Goal: Transaction & Acquisition: Purchase product/service

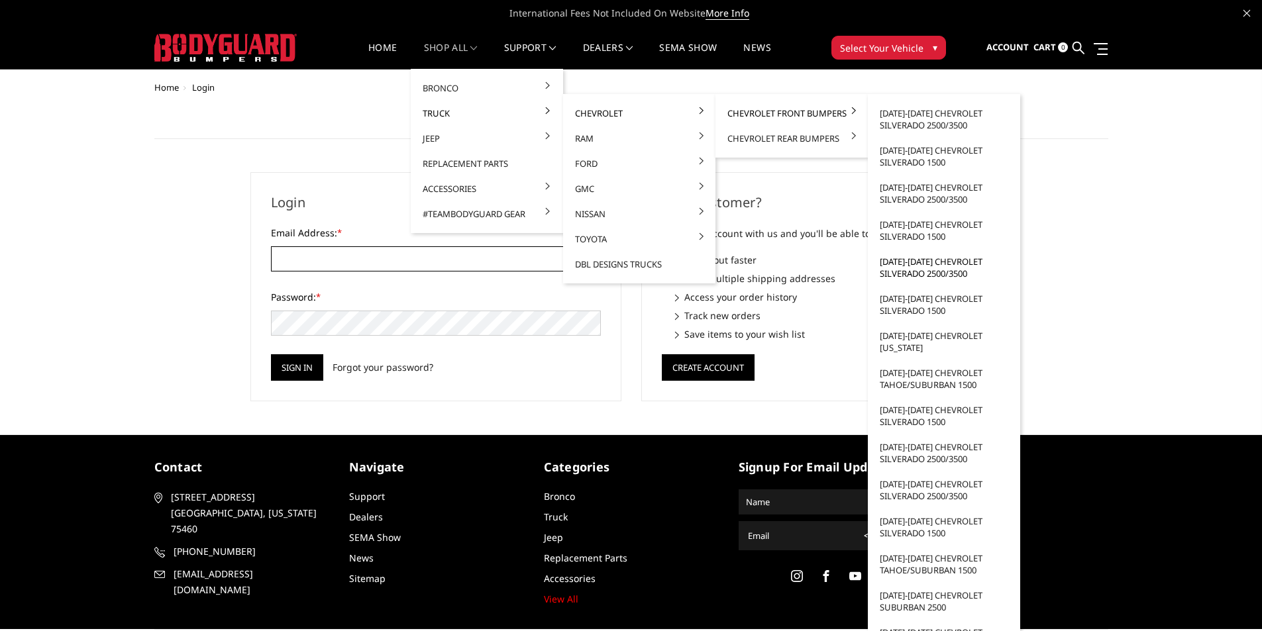
type input "chrisd@alloutoffroad.com"
click at [938, 264] on link "[DATE]-[DATE] Chevrolet Silverado 2500/3500" at bounding box center [944, 267] width 142 height 37
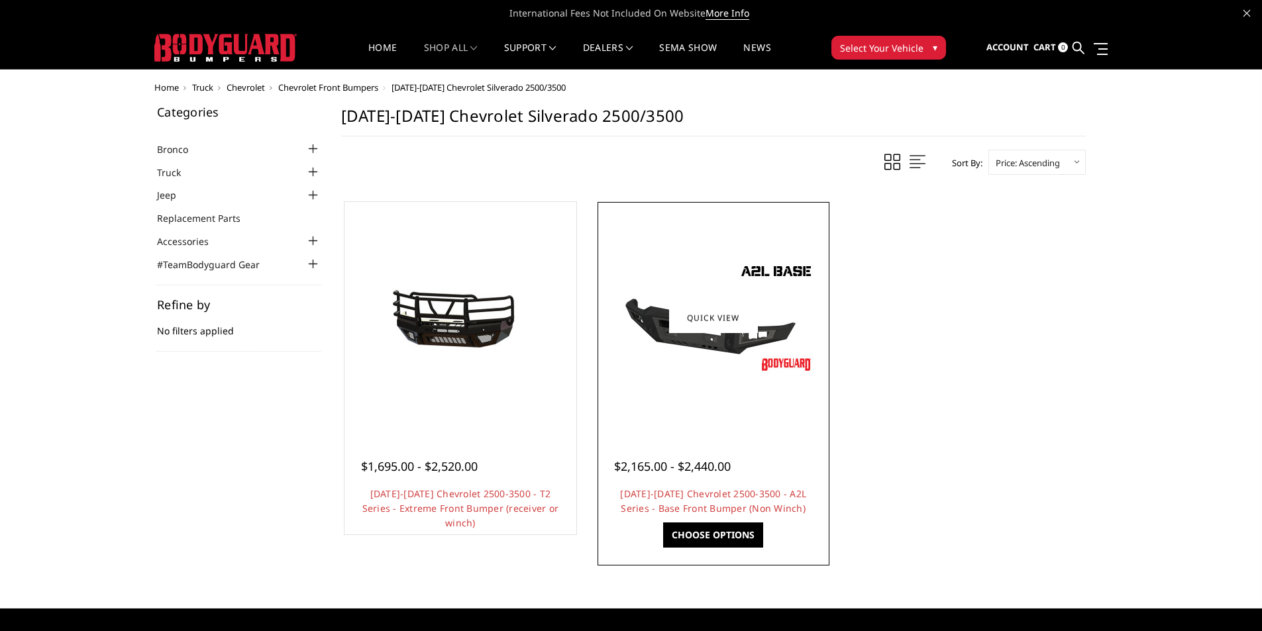
click at [674, 376] on img at bounding box center [714, 317] width 212 height 119
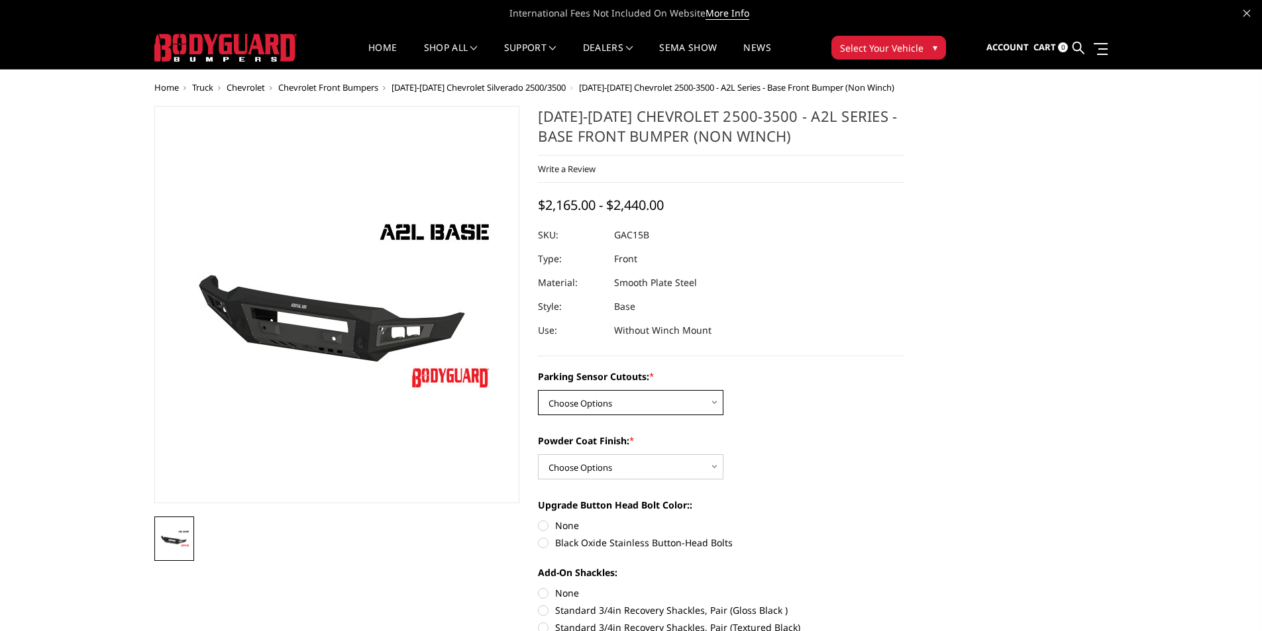
click at [583, 396] on select "Choose Options WITH Parking Sensor Cutouts WITHOUT Parking Sensor Cutouts" at bounding box center [631, 402] width 186 height 25
select select "3881"
click at [538, 390] on select "Choose Options WITH Parking Sensor Cutouts WITHOUT Parking Sensor Cutouts" at bounding box center [631, 402] width 186 height 25
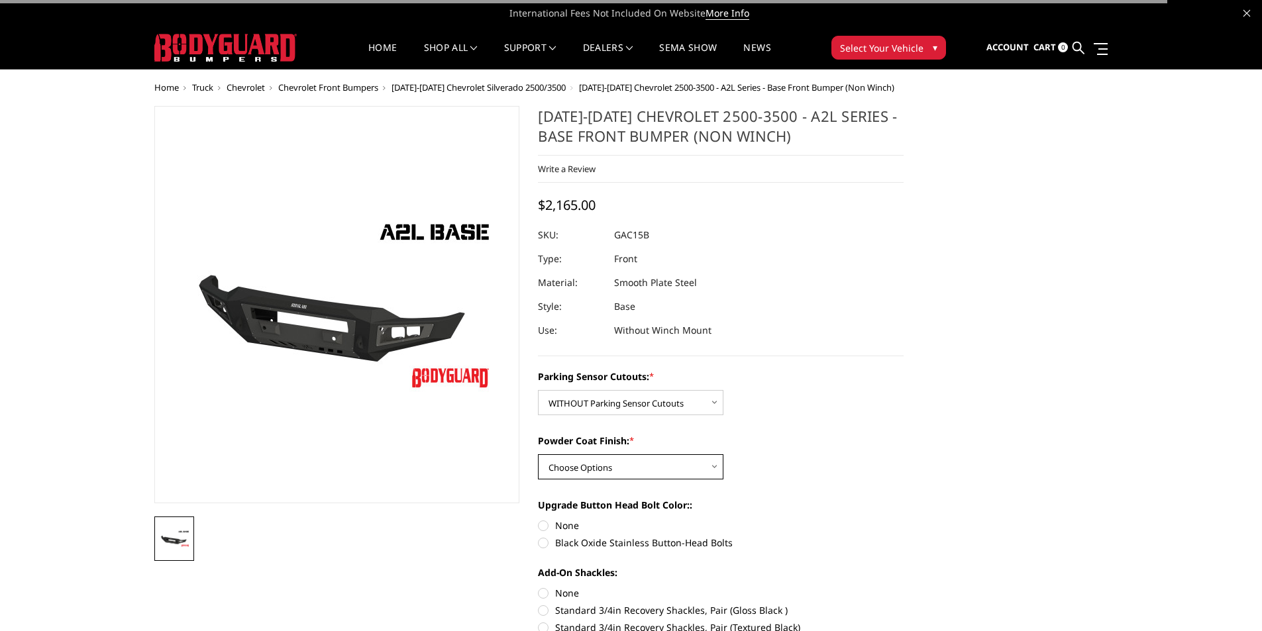
click at [592, 460] on select "Choose Options Bare Metal Textured Black Powder Coat" at bounding box center [631, 467] width 186 height 25
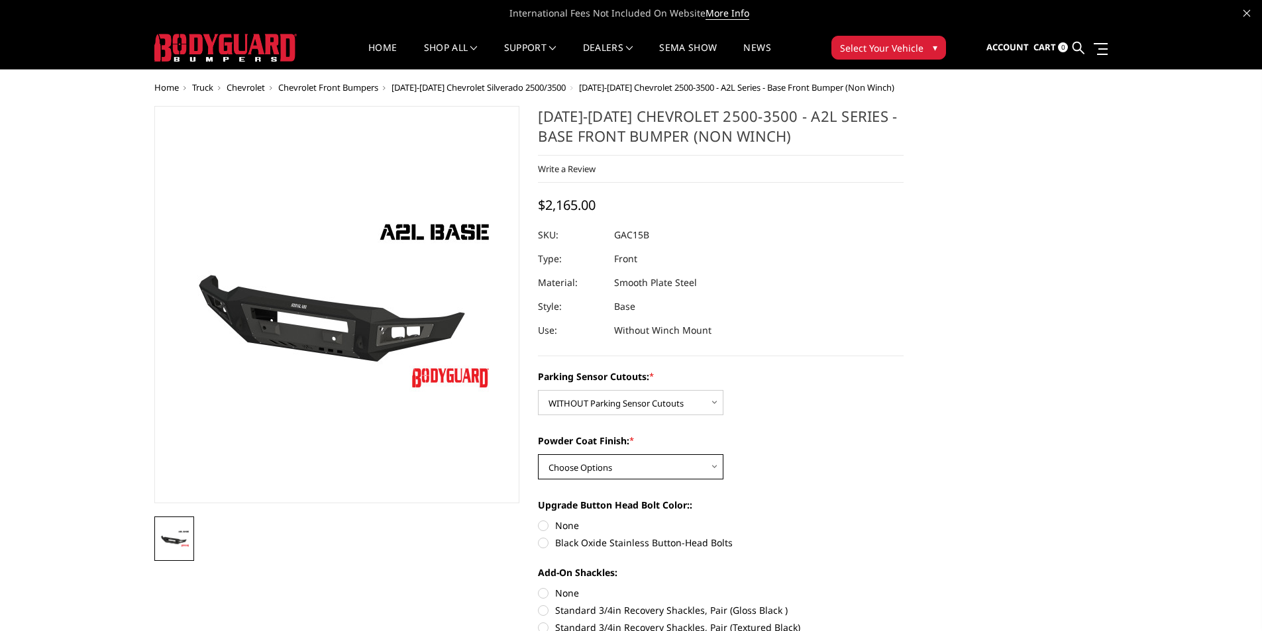
select select "3883"
click at [538, 455] on select "Choose Options Bare Metal Textured Black Powder Coat" at bounding box center [631, 467] width 186 height 25
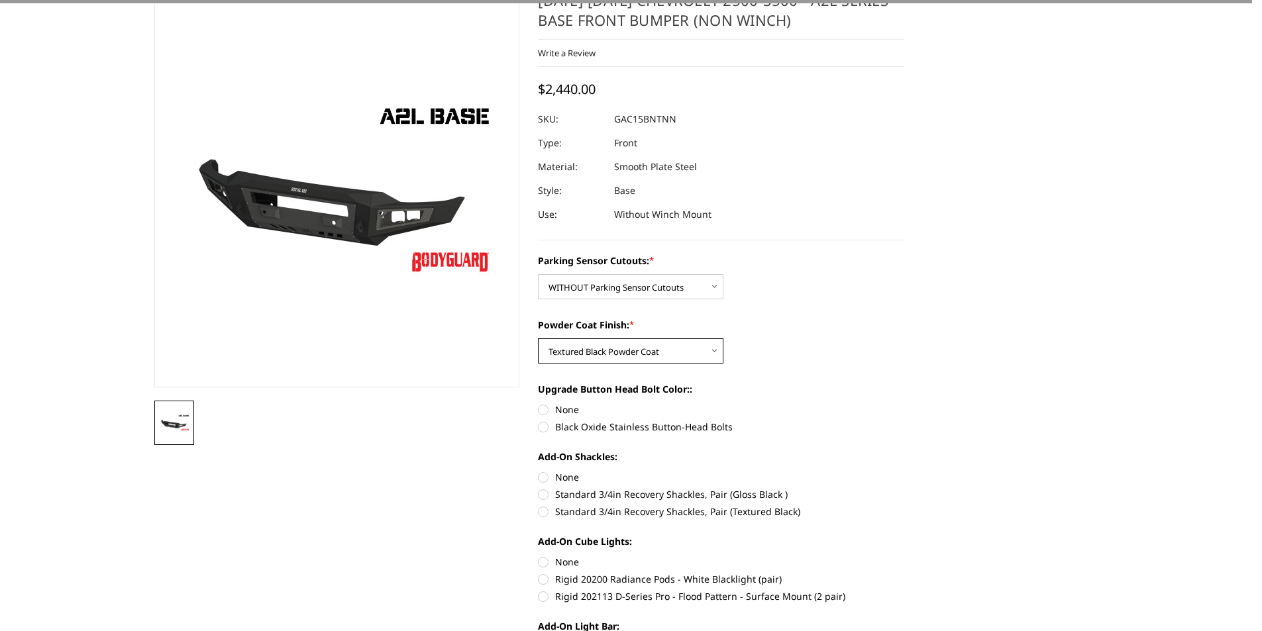
scroll to position [133, 0]
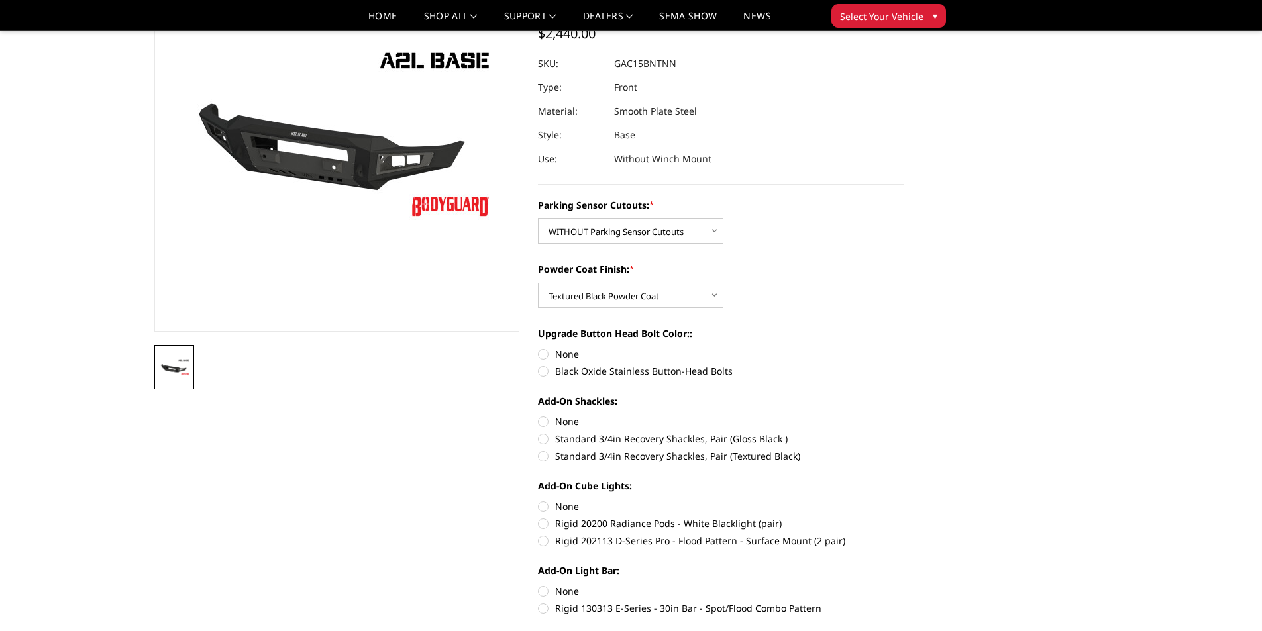
click at [549, 369] on label "Black Oxide Stainless Button-Head Bolts" at bounding box center [721, 371] width 366 height 14
click at [904, 348] on input "Black Oxide Stainless Button-Head Bolts" at bounding box center [904, 347] width 1 height 1
radio input "true"
click at [553, 423] on label "None" at bounding box center [721, 422] width 366 height 14
click at [539, 415] on input "None" at bounding box center [538, 415] width 1 height 1
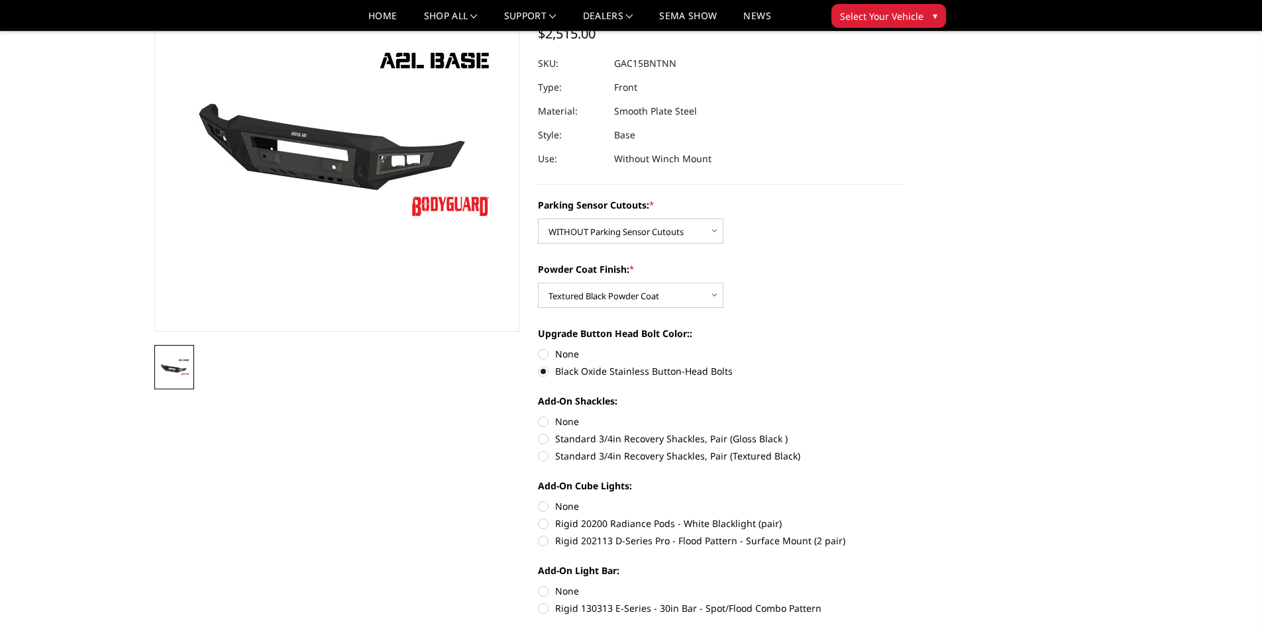
radio input "true"
click at [549, 525] on label "Rigid 20200 Radiance Pods - White Blacklight (pair)" at bounding box center [721, 524] width 366 height 14
click at [904, 500] on input "Rigid 20200 Radiance Pods - White Blacklight (pair)" at bounding box center [904, 500] width 1 height 1
radio input "true"
click at [552, 544] on label "Rigid 202113 D-Series Pro - Flood Pattern - Surface Mount (2 pair)" at bounding box center [721, 541] width 366 height 14
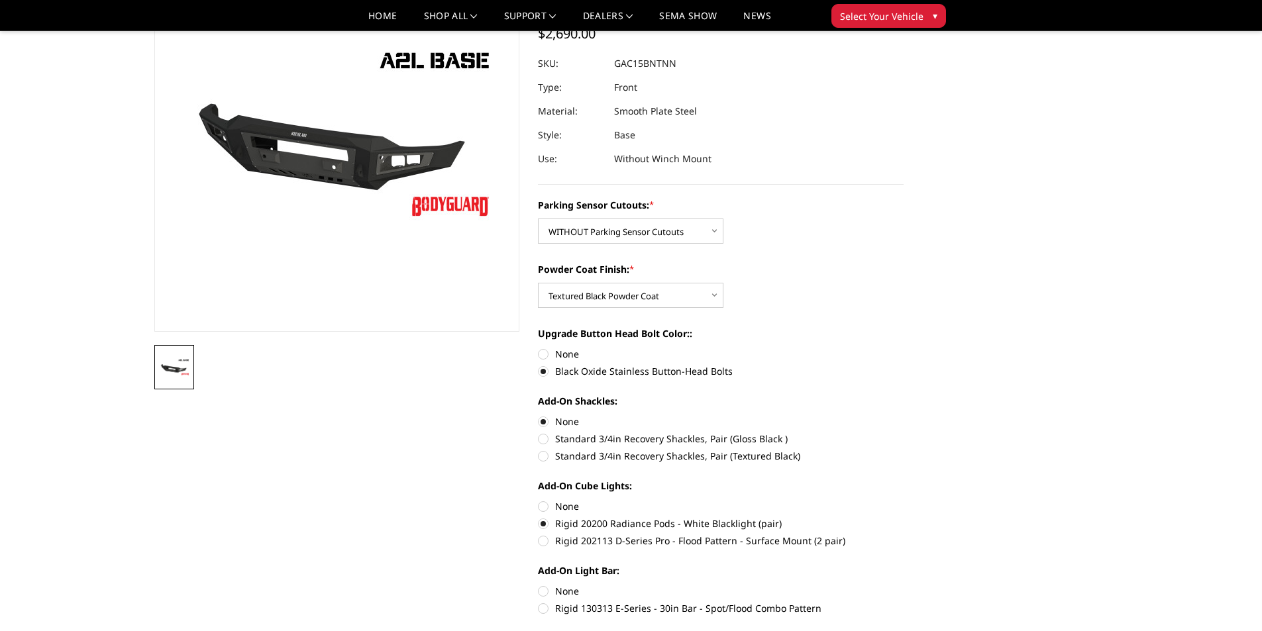
click at [904, 517] on input "Rigid 202113 D-Series Pro - Flood Pattern - Surface Mount (2 pair)" at bounding box center [904, 517] width 1 height 1
radio input "true"
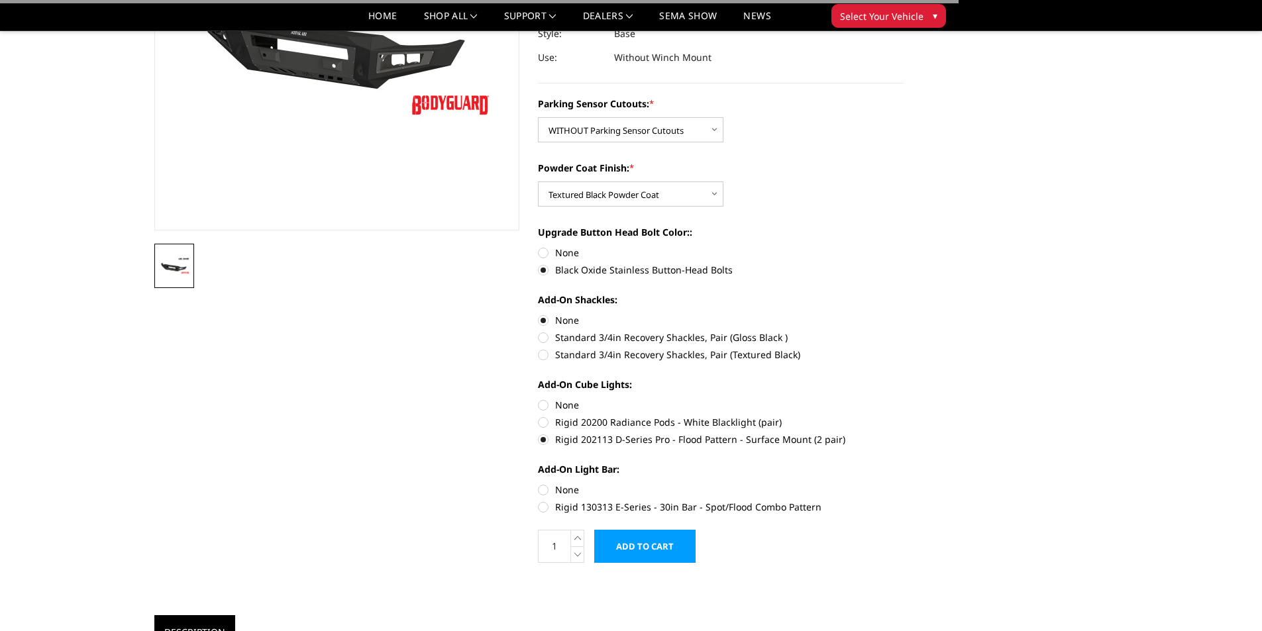
scroll to position [265, 0]
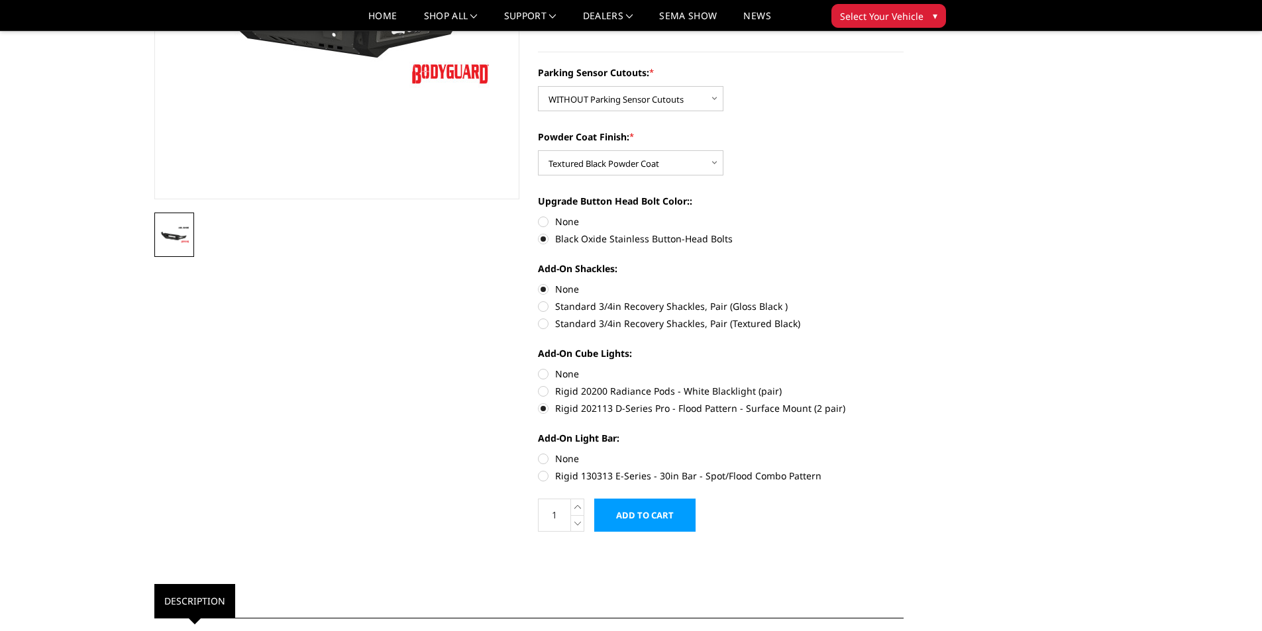
click at [566, 472] on label "Rigid 130313 E-Series - 30in Bar - Spot/Flood Combo Pattern" at bounding box center [721, 476] width 366 height 14
click at [904, 453] on input "Rigid 130313 E-Series - 30in Bar - Spot/Flood Combo Pattern" at bounding box center [904, 452] width 1 height 1
radio input "true"
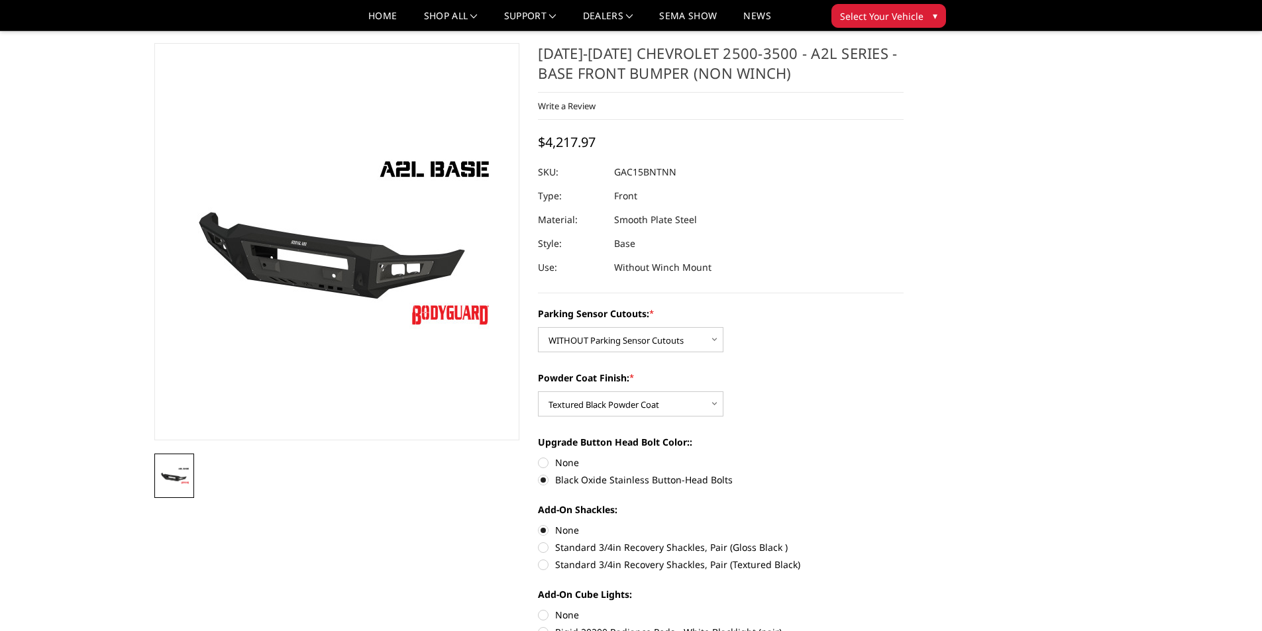
scroll to position [0, 0]
